Goal: Information Seeking & Learning: Stay updated

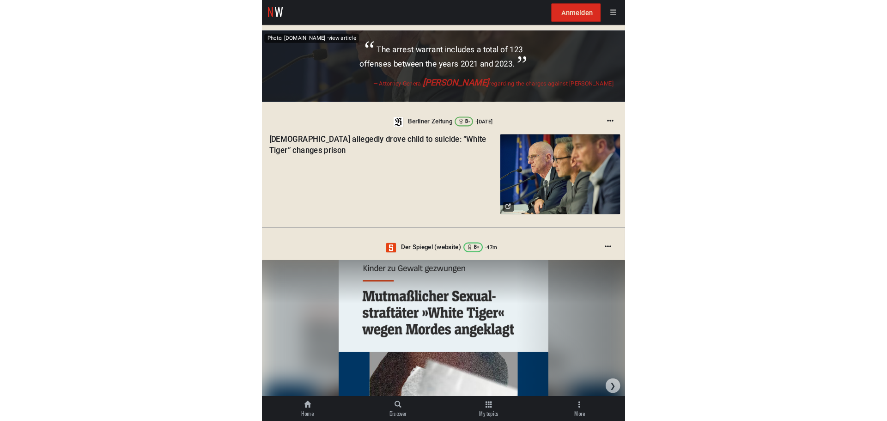
scroll to position [508, 0]
